Goal: Information Seeking & Learning: Find specific fact

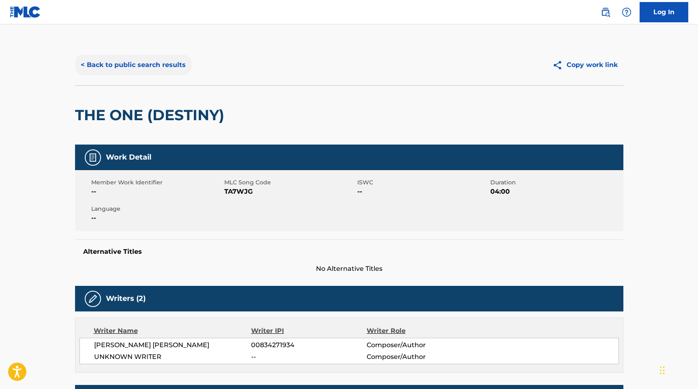
click at [130, 57] on button "< Back to public search results" at bounding box center [133, 65] width 116 height 20
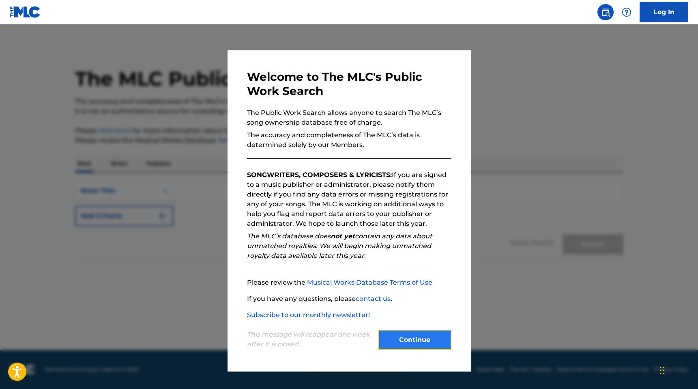
click at [415, 344] on button "Continue" at bounding box center [415, 340] width 73 height 20
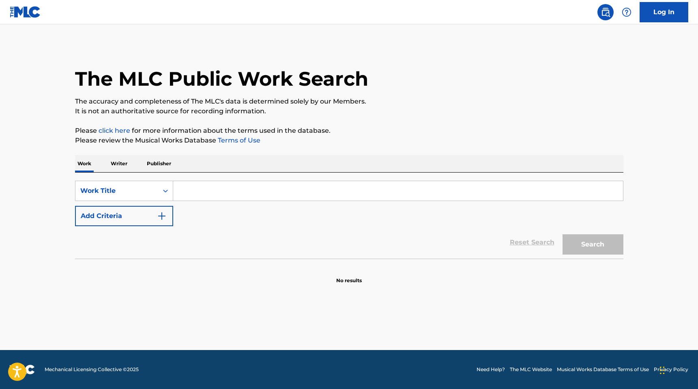
click at [215, 172] on div "SearchWithCriteria4b6406bb-d142-4823-884d-79da24bac82e Work Title Add Criteria …" at bounding box center [349, 215] width 549 height 86
click at [210, 188] on input "Search Form" at bounding box center [398, 190] width 450 height 19
click at [200, 190] on input "Search Form" at bounding box center [398, 190] width 450 height 19
type input "chill guy"
click at [610, 236] on button "Search" at bounding box center [593, 244] width 61 height 20
